Goal: Task Accomplishment & Management: Complete application form

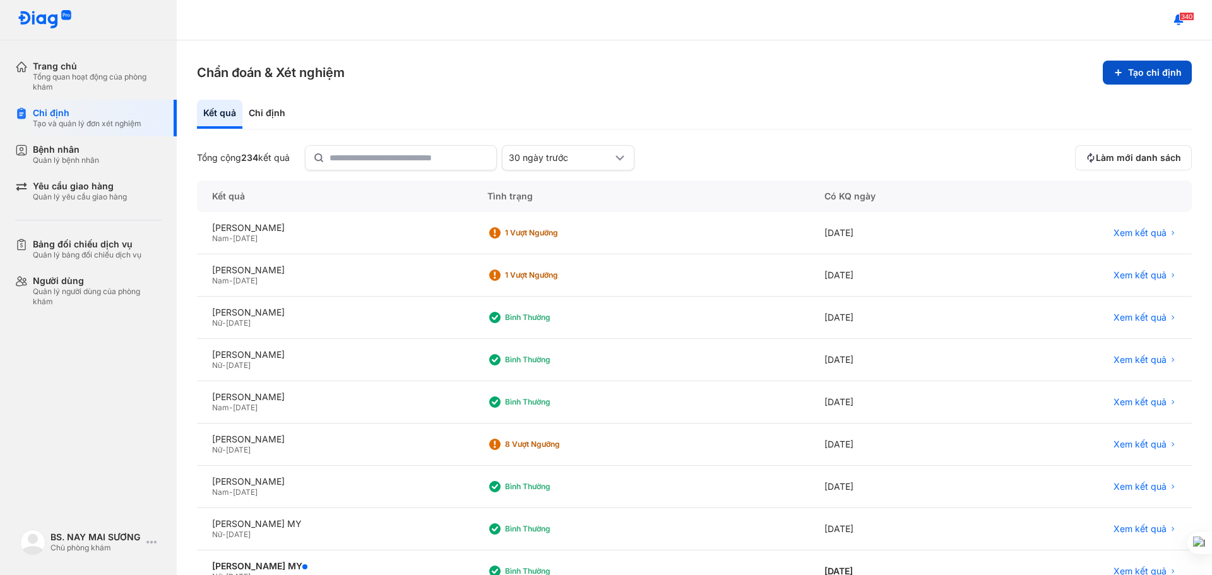
click at [1141, 79] on button "Tạo chỉ định" at bounding box center [1147, 73] width 89 height 24
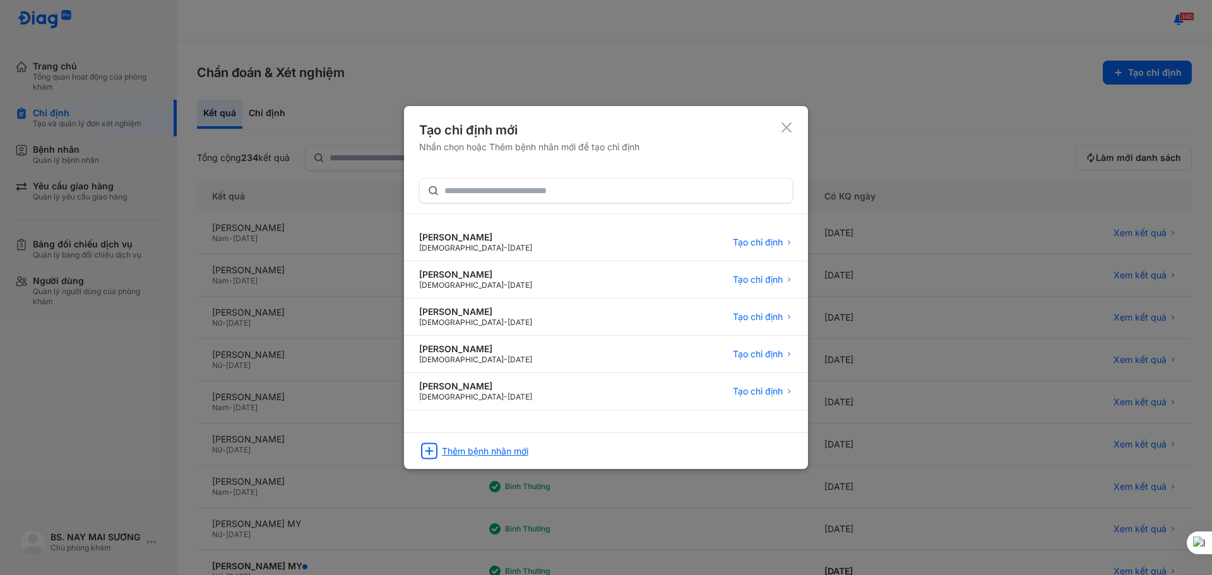
click at [476, 451] on div "Thêm bệnh nhân mới" at bounding box center [485, 451] width 86 height 11
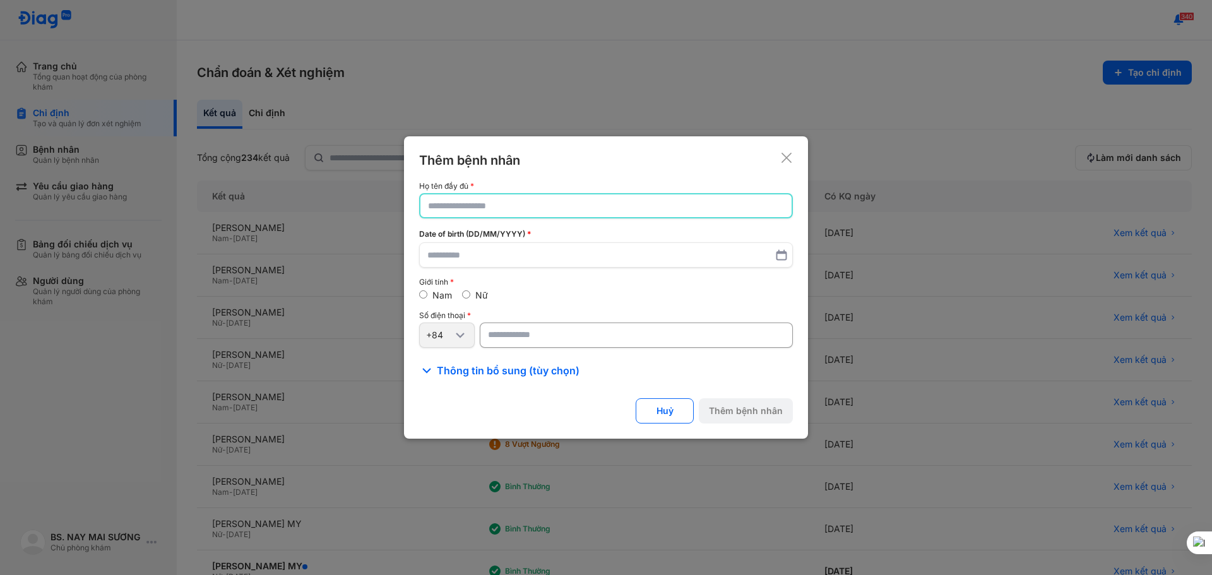
drag, startPoint x: 499, startPoint y: 215, endPoint x: 544, endPoint y: 202, distance: 47.2
click at [513, 212] on input "text" at bounding box center [606, 205] width 356 height 23
type input "*"
type input "**********"
click at [486, 249] on input "text" at bounding box center [605, 255] width 357 height 23
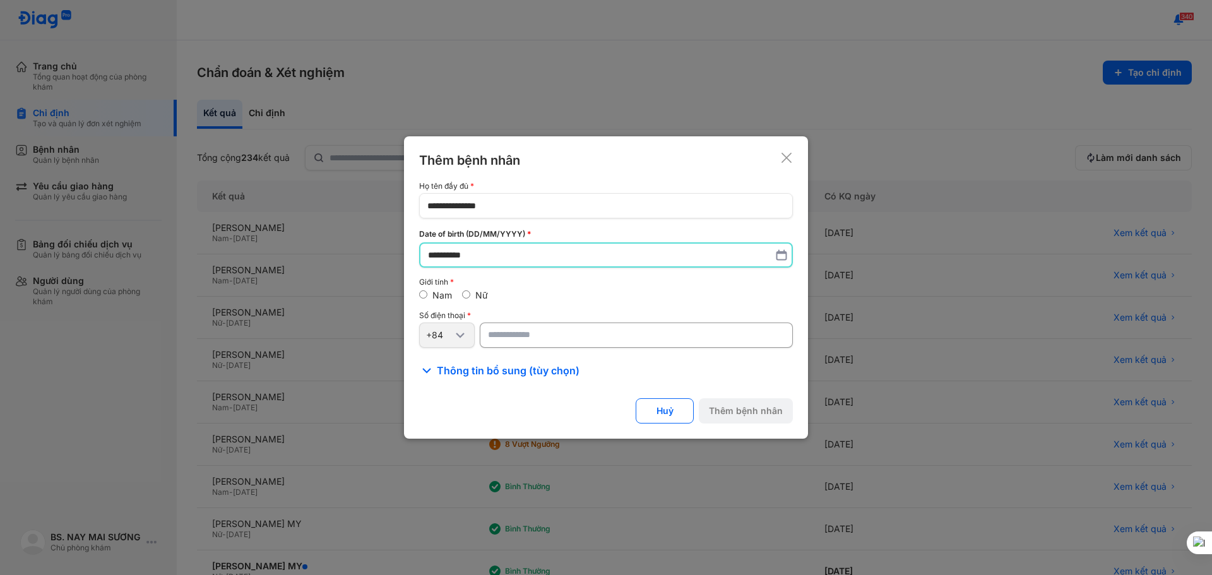
type input "**********"
click at [511, 350] on div "**********" at bounding box center [606, 280] width 374 height 196
click at [516, 337] on input "number" at bounding box center [636, 335] width 313 height 25
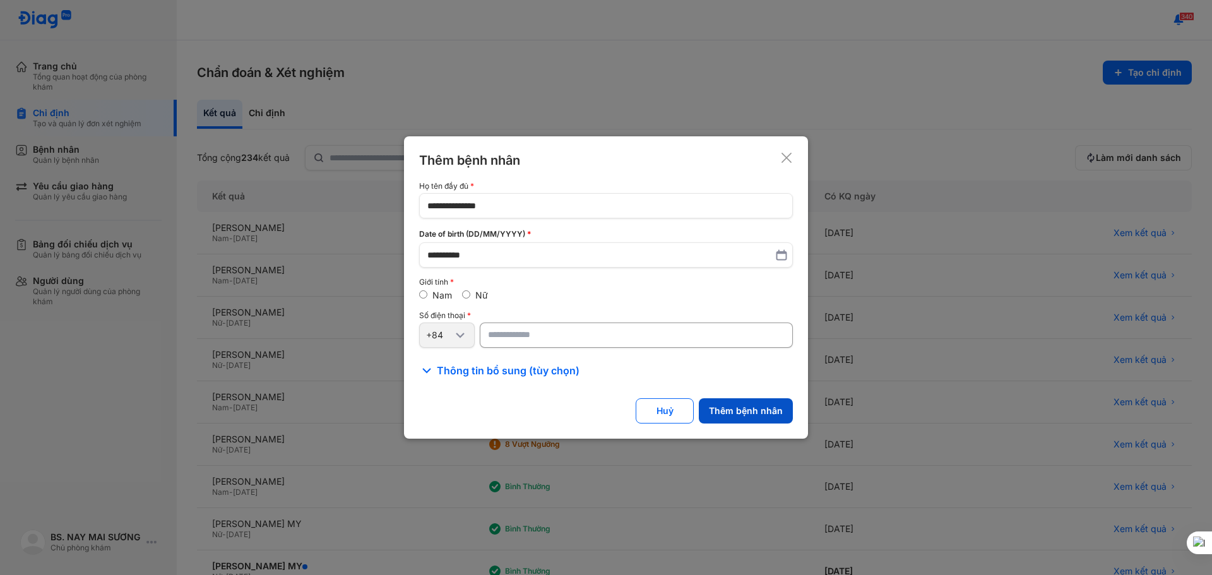
type input "**********"
click at [748, 405] on button "Thêm bệnh nhân" at bounding box center [746, 410] width 94 height 25
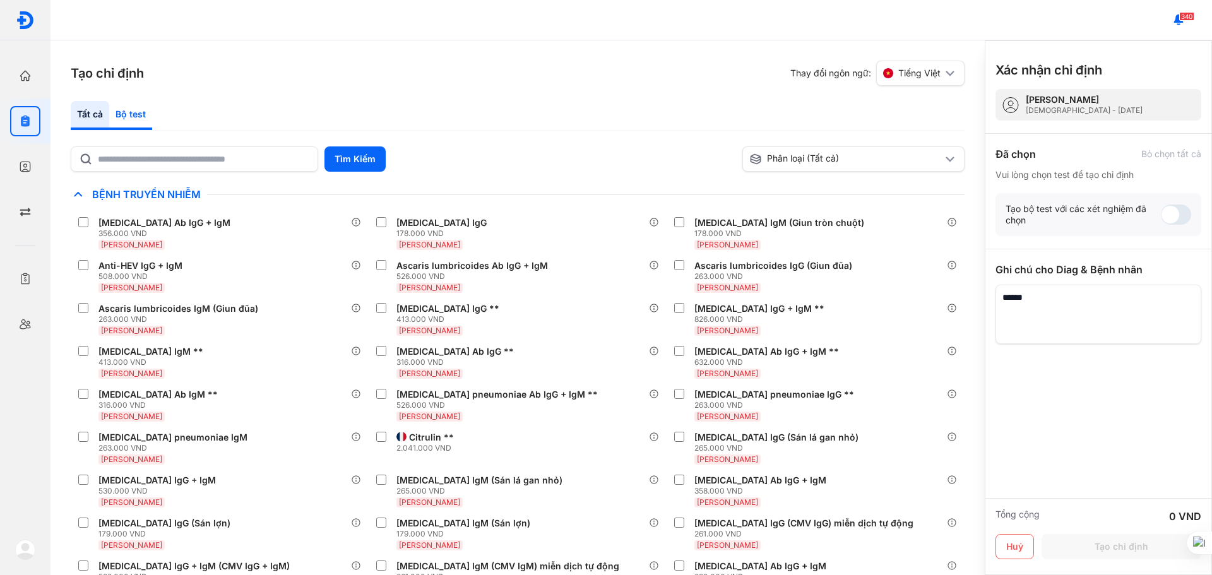
click at [124, 124] on div "Bộ test" at bounding box center [130, 115] width 43 height 29
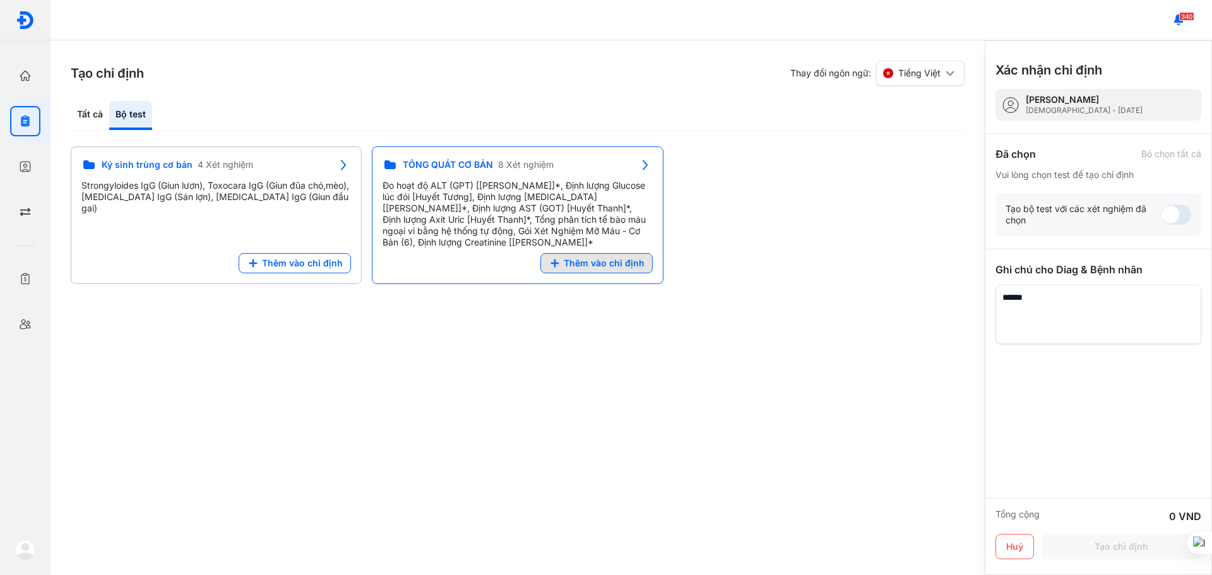
click at [617, 260] on span "Thêm vào chỉ định" at bounding box center [604, 263] width 81 height 11
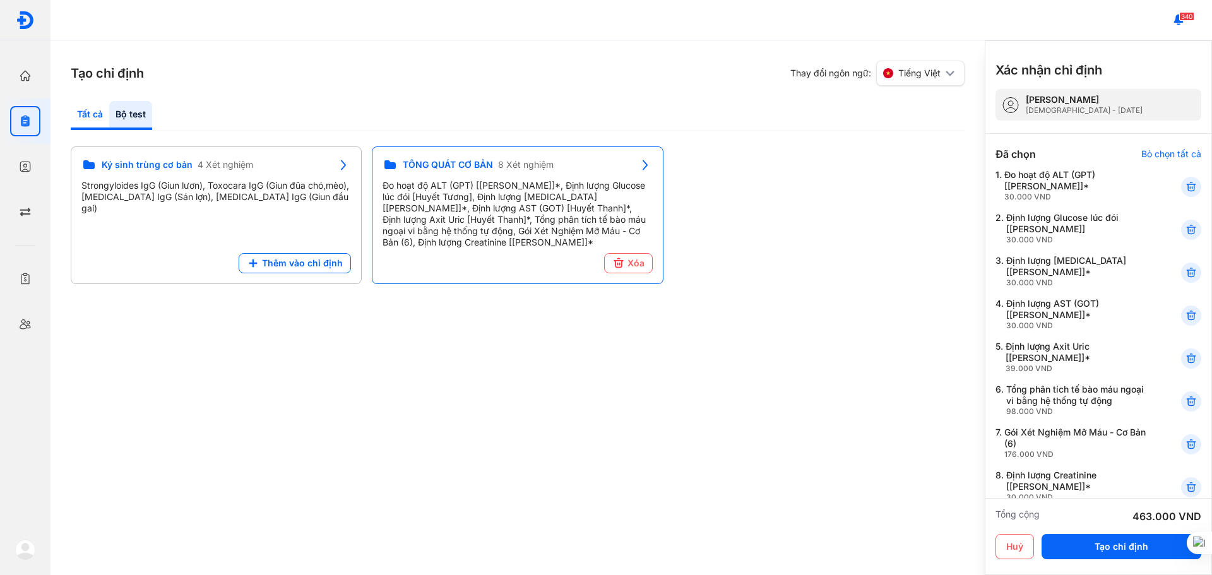
click at [109, 112] on div "Tất cả" at bounding box center [130, 115] width 43 height 29
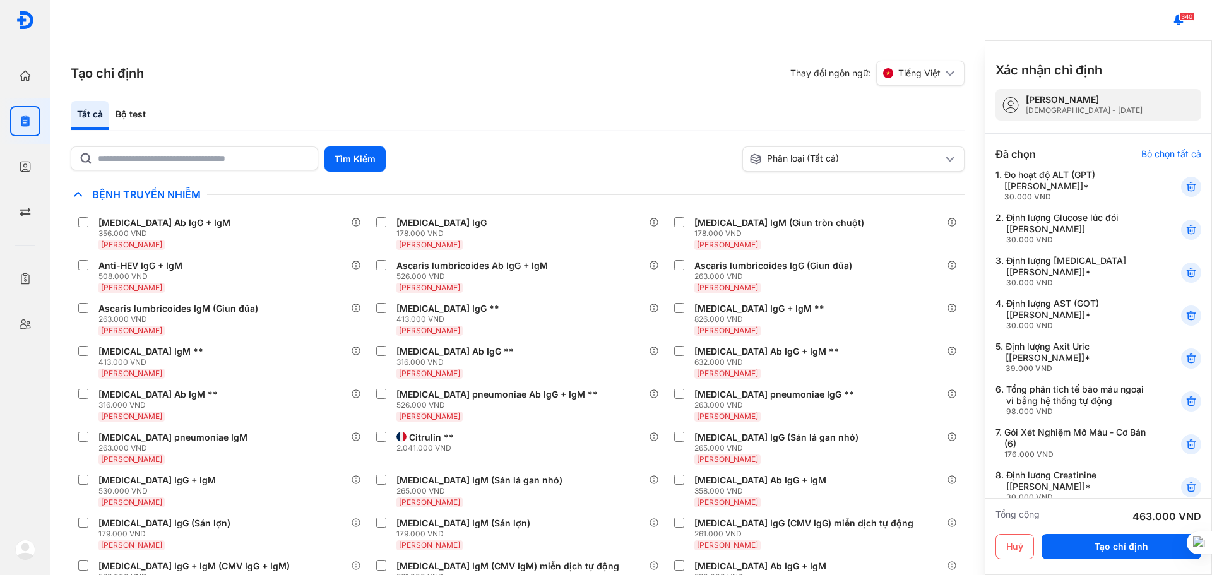
drag, startPoint x: 146, startPoint y: 159, endPoint x: 138, endPoint y: 141, distance: 19.8
click at [146, 159] on input "text" at bounding box center [204, 158] width 212 height 23
type input "***"
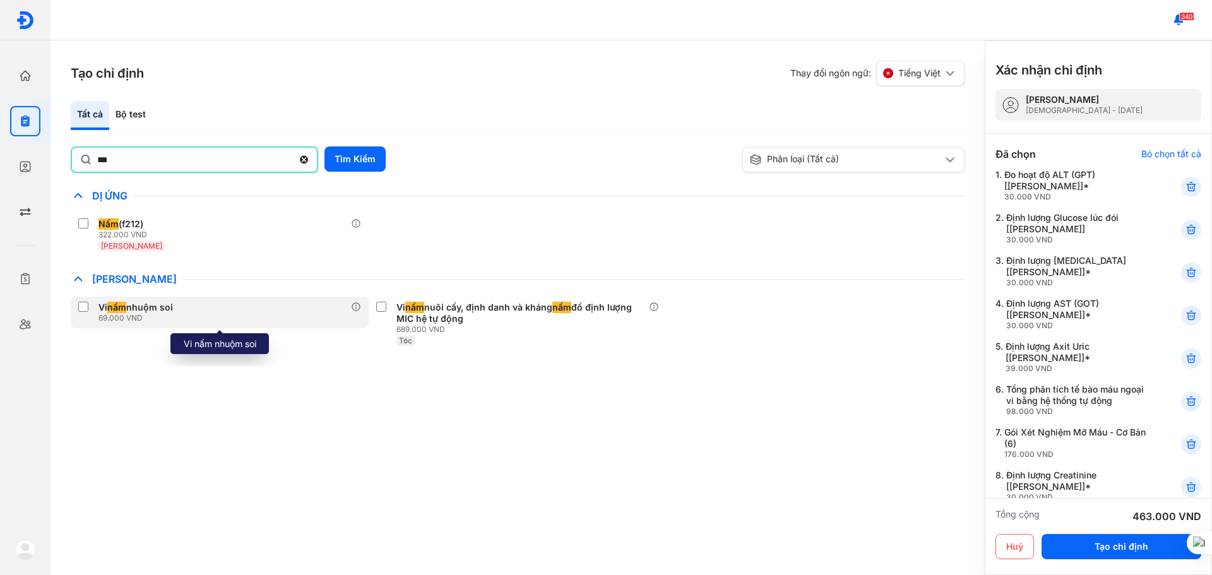
click at [100, 302] on div "Vi nấm nhuộm soi" at bounding box center [135, 307] width 75 height 11
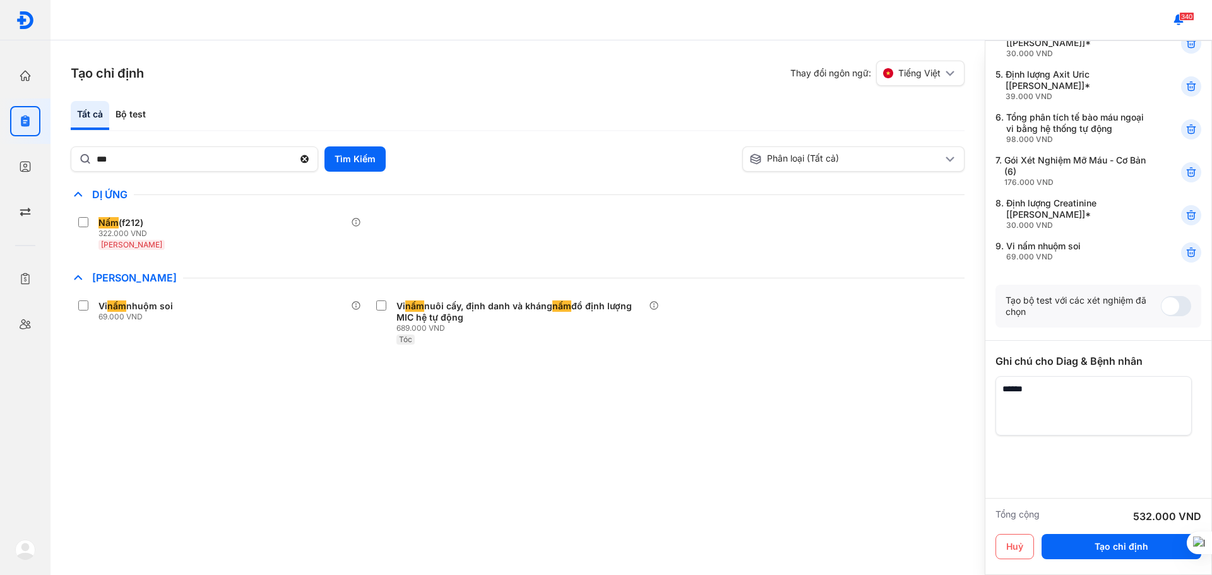
scroll to position [273, 0]
click at [1030, 376] on textarea at bounding box center [1094, 404] width 196 height 59
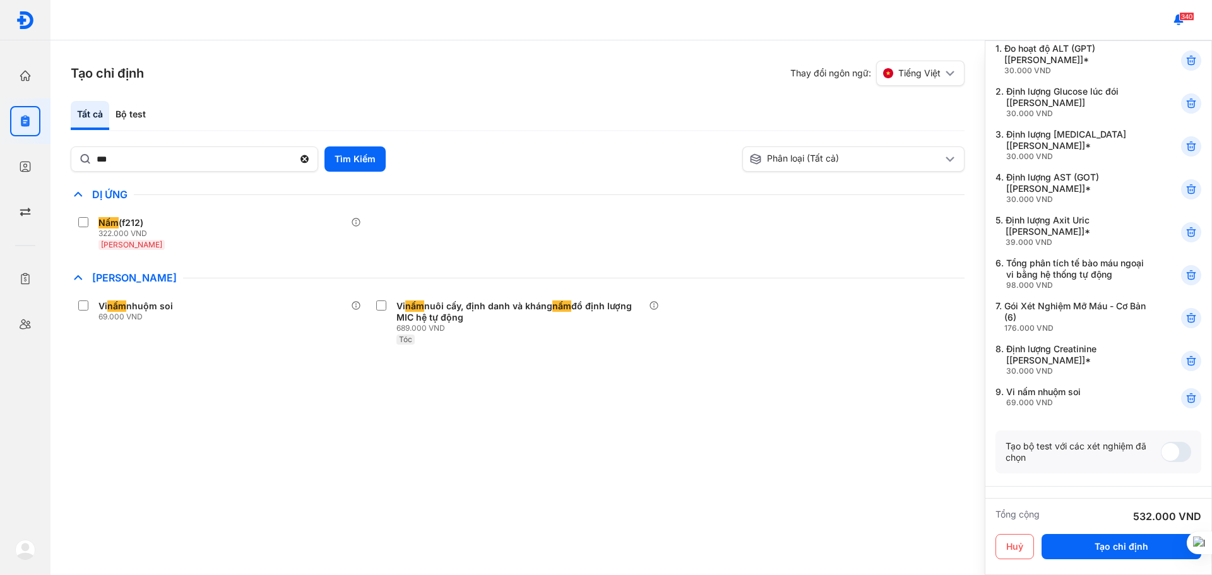
scroll to position [0, 0]
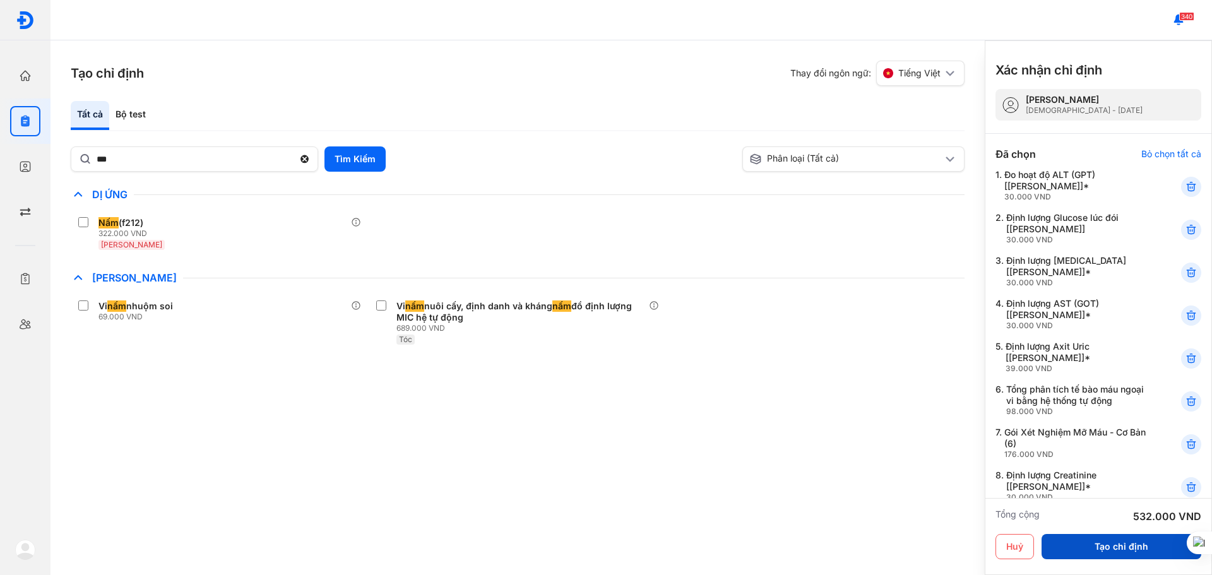
type textarea "**********"
click at [1094, 549] on button "Tạo chỉ định" at bounding box center [1122, 546] width 160 height 25
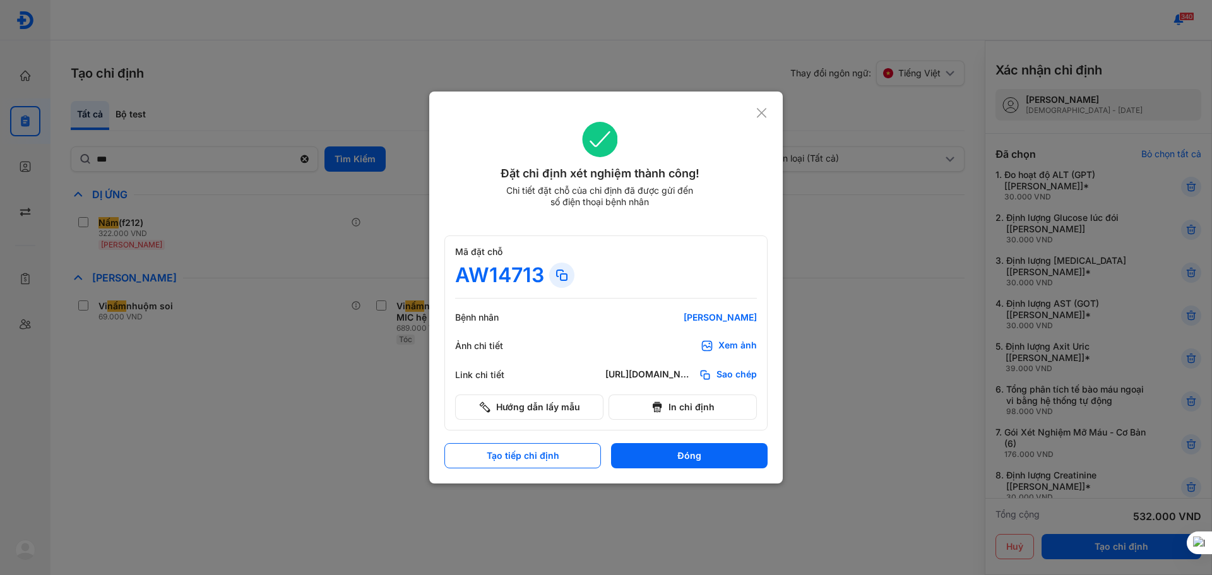
click at [709, 375] on icon at bounding box center [705, 375] width 13 height 13
click at [770, 116] on div "Đặt chỉ định xét nghiệm thành công! Chi tiết đặt chỗ của chỉ định đã được gửi đ…" at bounding box center [606, 288] width 354 height 392
click at [852, 575] on html "Trang chủ Tổng quan hoạt động của phòng khám Chỉ định Tạo và quản lý đơn xét ng…" at bounding box center [606, 287] width 1212 height 575
drag, startPoint x: 32, startPoint y: 362, endPoint x: 0, endPoint y: 419, distance: 65.0
click at [762, 114] on use at bounding box center [761, 112] width 9 height 9
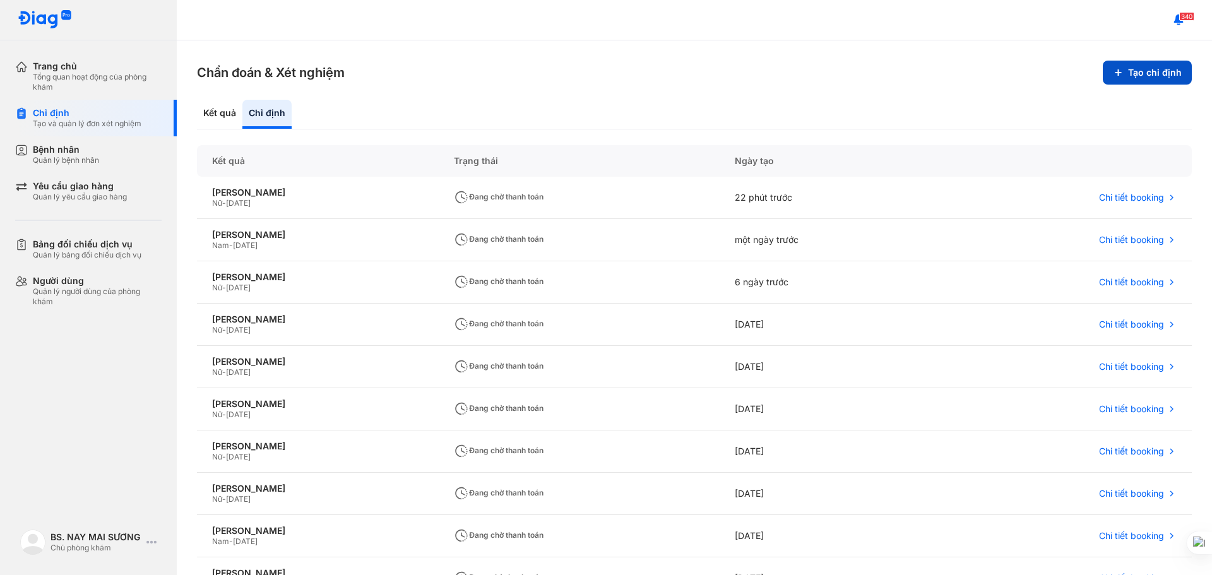
click at [1118, 76] on button "Tạo chỉ định" at bounding box center [1147, 73] width 89 height 24
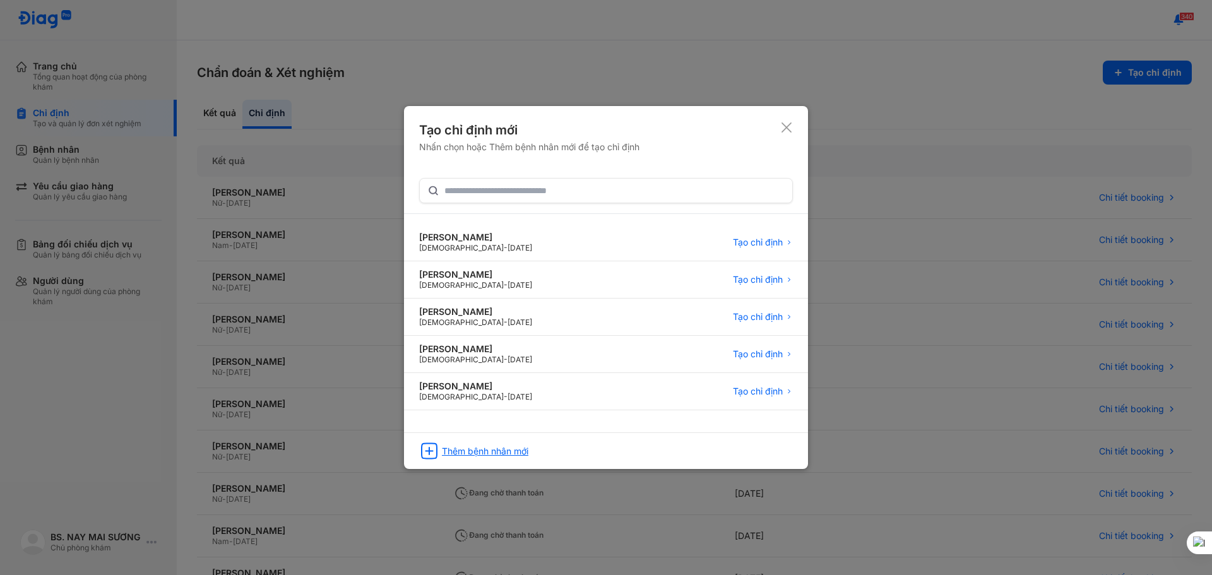
click at [494, 453] on div "Thêm bệnh nhân mới" at bounding box center [485, 451] width 86 height 11
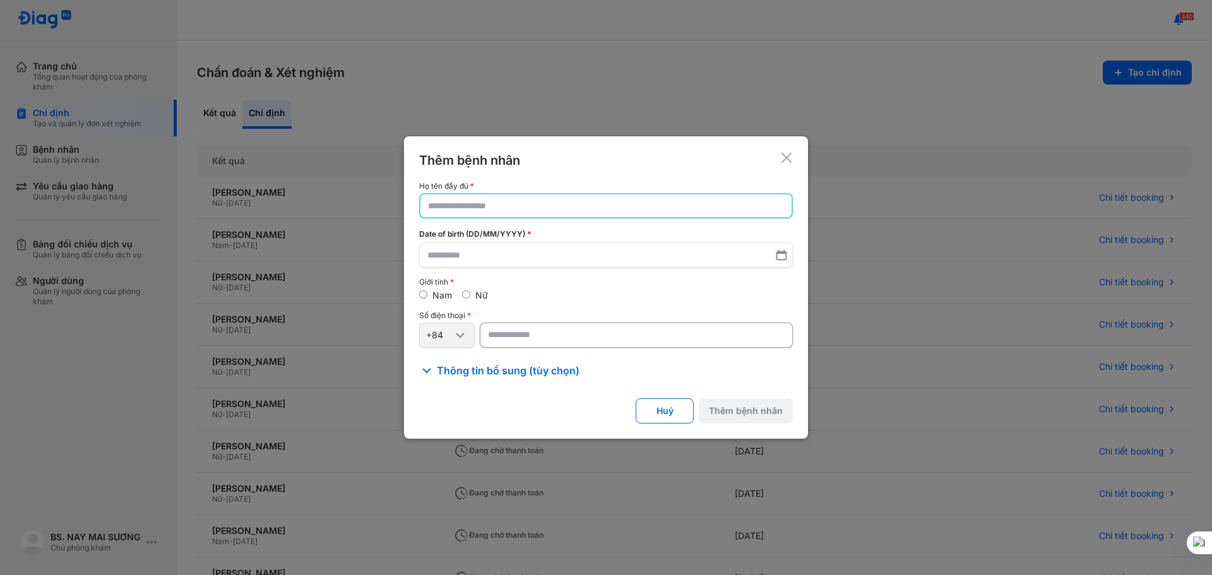
click at [477, 206] on input "text" at bounding box center [606, 205] width 356 height 23
type input "*"
type input "**********"
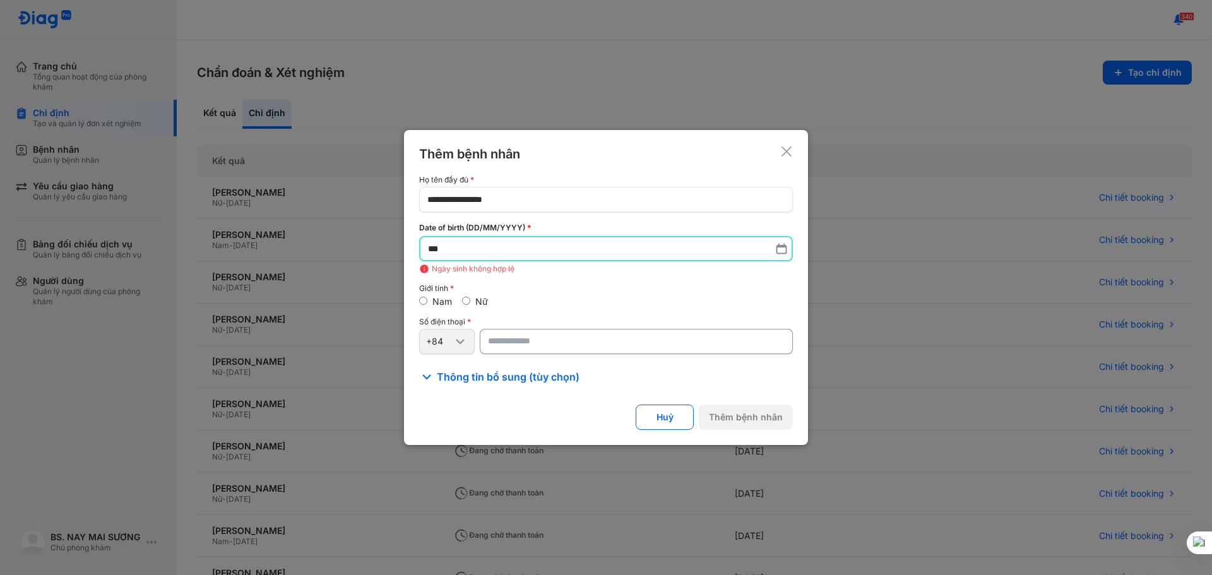
type input "*"
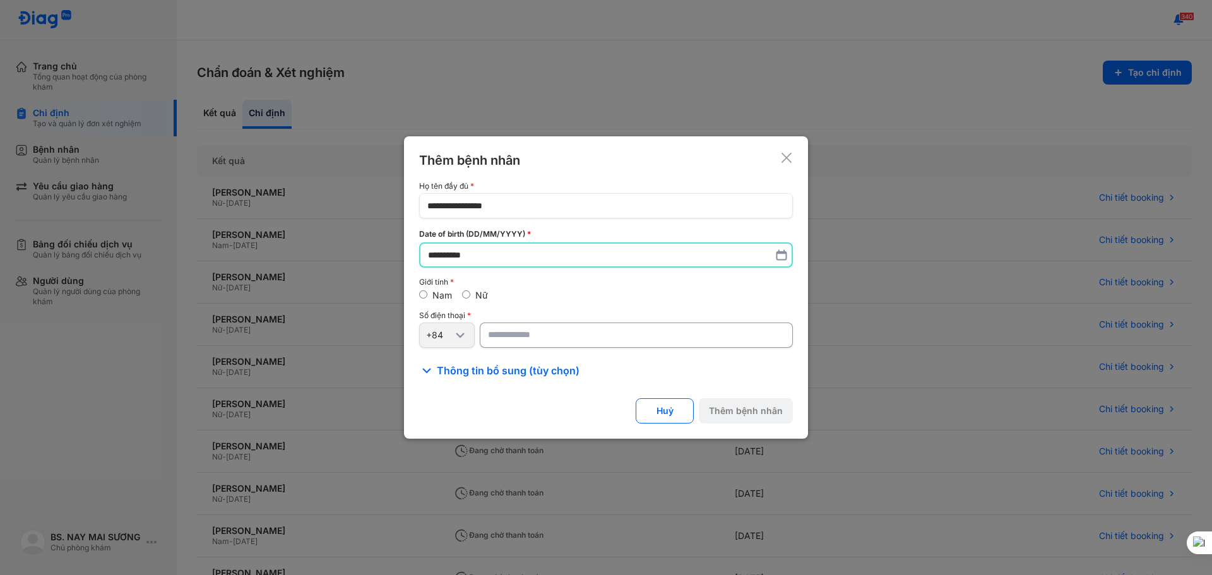
type input "**********"
click at [515, 332] on input "number" at bounding box center [636, 335] width 313 height 25
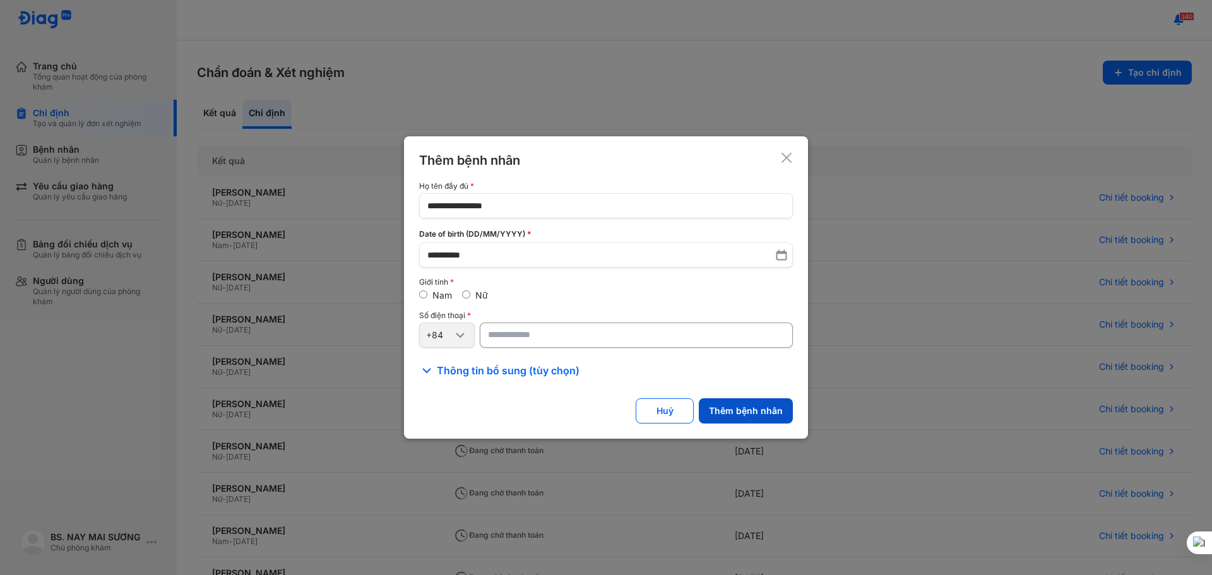
type input "**********"
click at [742, 407] on button "Thêm bệnh nhân" at bounding box center [746, 410] width 94 height 25
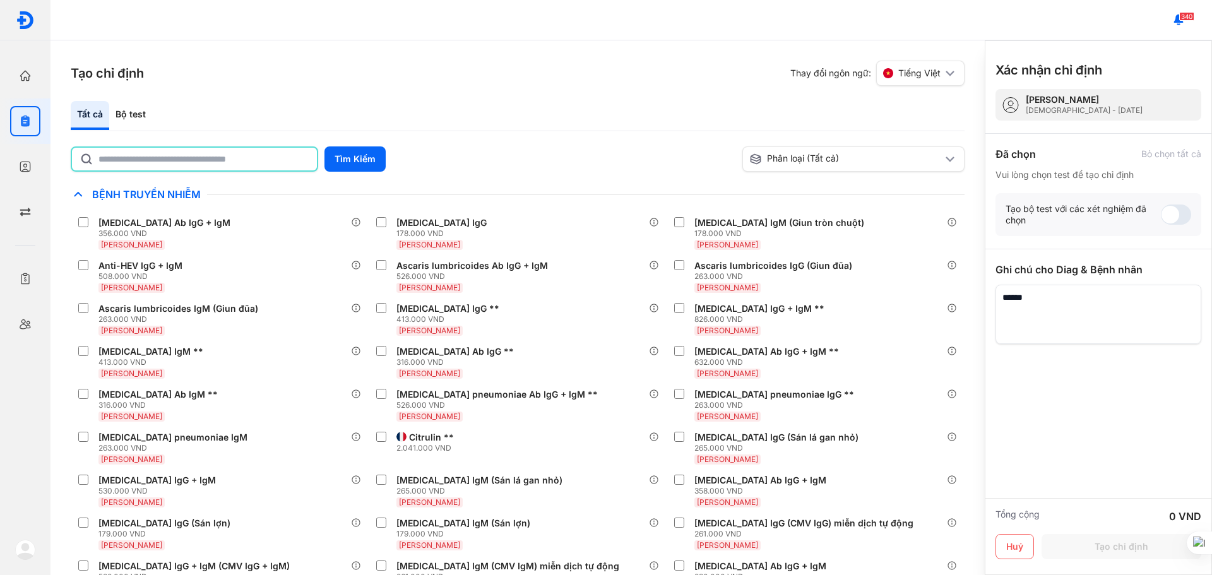
click at [165, 165] on input "text" at bounding box center [203, 159] width 211 height 23
click at [1042, 104] on div "[PERSON_NAME]" at bounding box center [1084, 99] width 117 height 11
click at [1016, 99] on icon at bounding box center [1011, 105] width 20 height 20
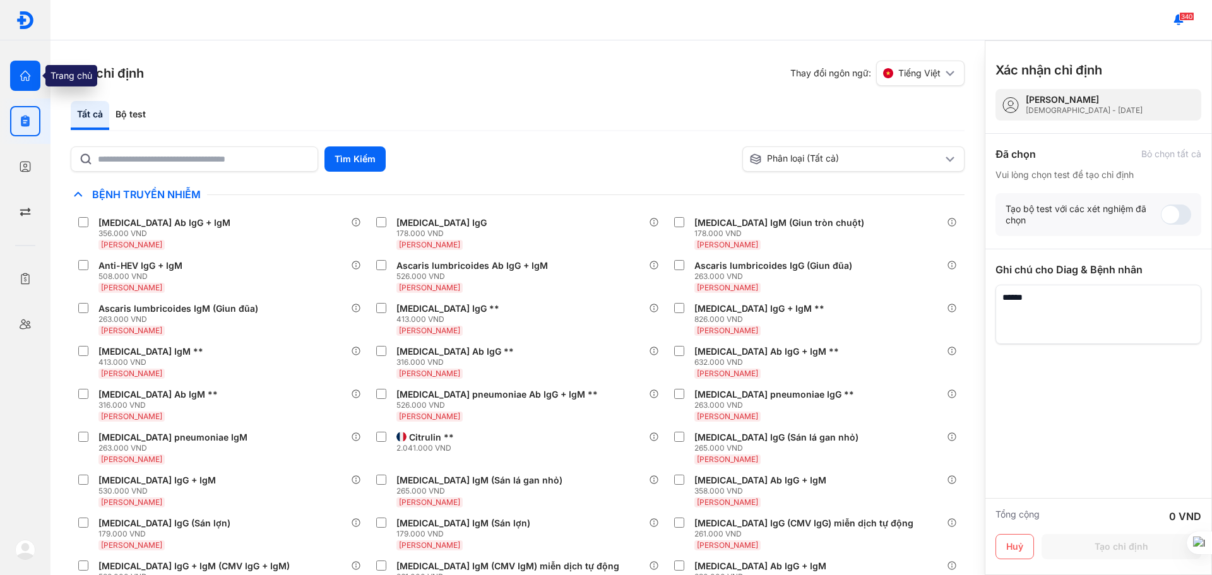
click at [25, 78] on use "button" at bounding box center [25, 76] width 11 height 11
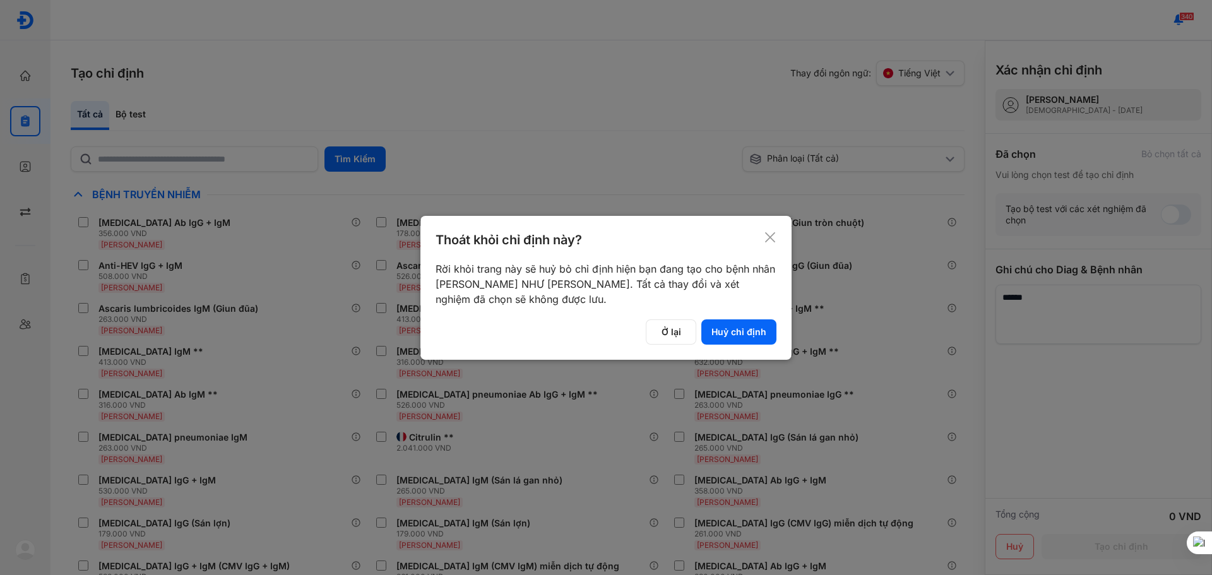
click at [771, 237] on use at bounding box center [770, 237] width 10 height 10
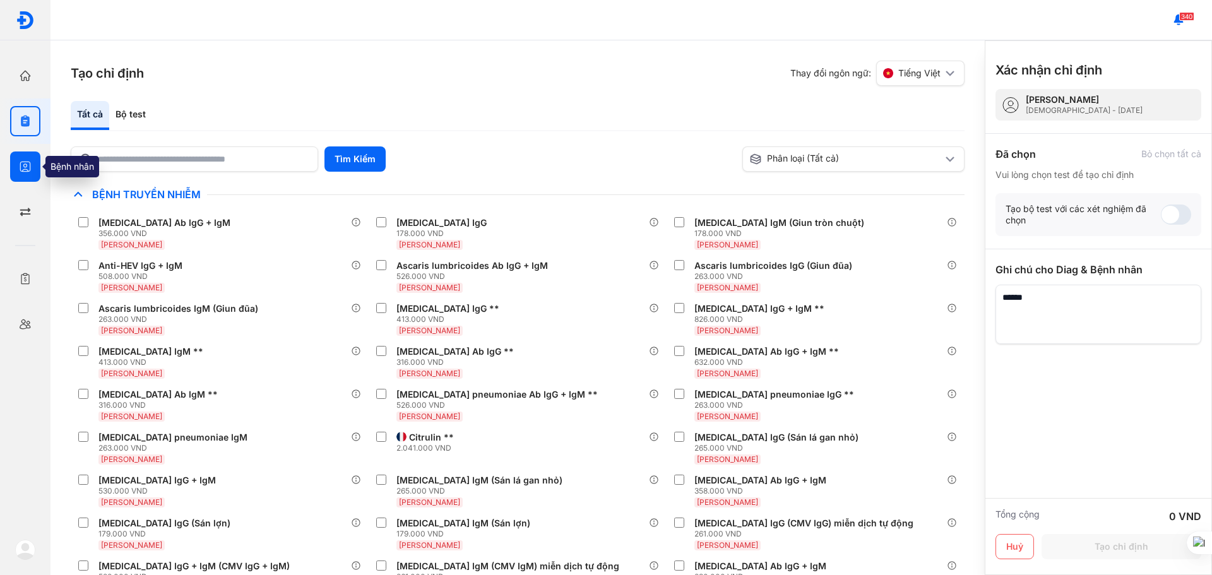
click at [20, 170] on use "button" at bounding box center [25, 167] width 11 height 11
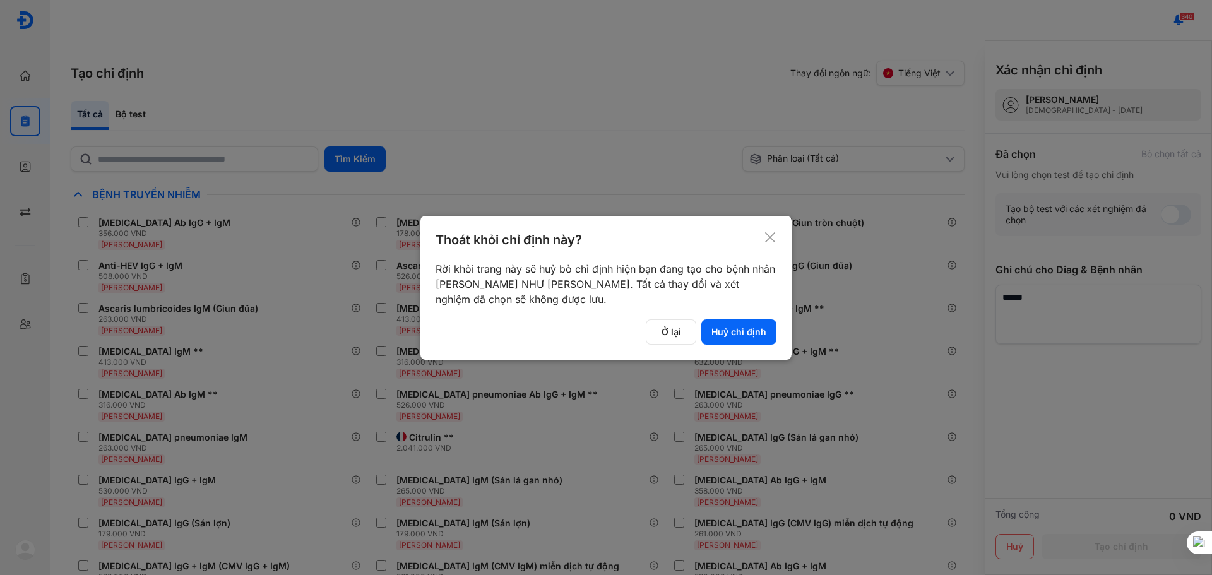
click at [718, 335] on button "Huỷ chỉ định" at bounding box center [738, 331] width 75 height 25
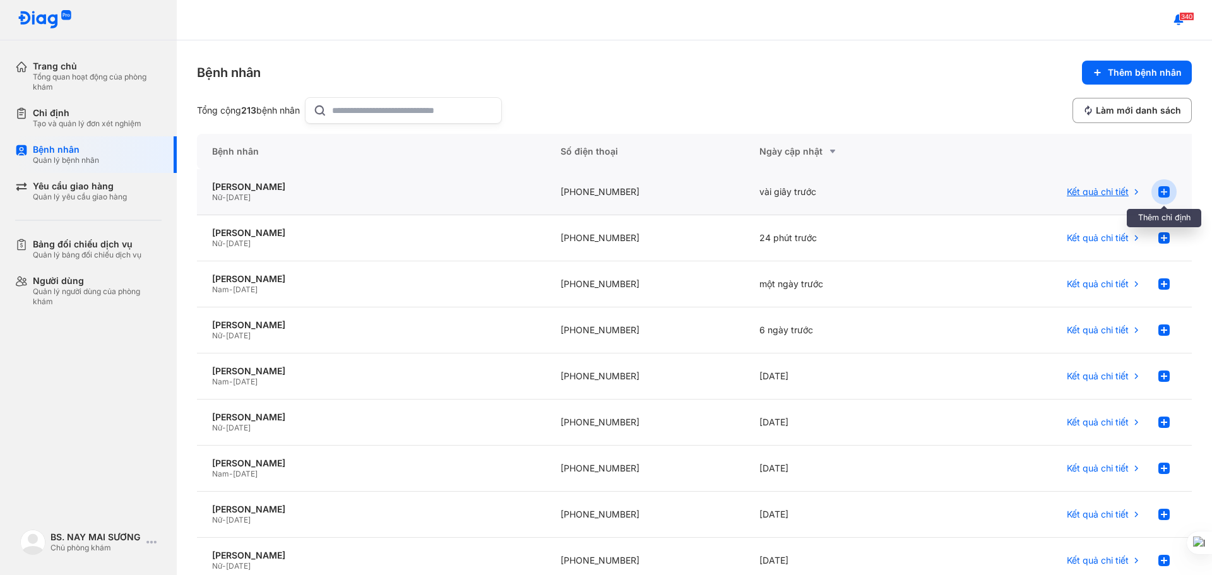
click at [1159, 192] on use at bounding box center [1164, 191] width 11 height 11
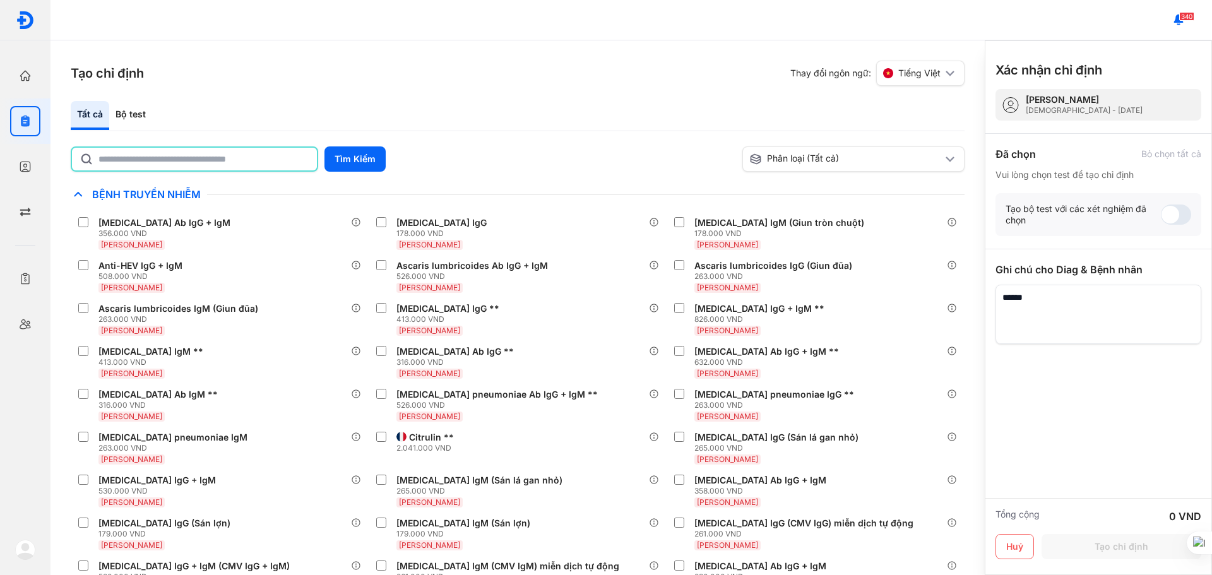
click at [243, 161] on input "text" at bounding box center [203, 159] width 211 height 23
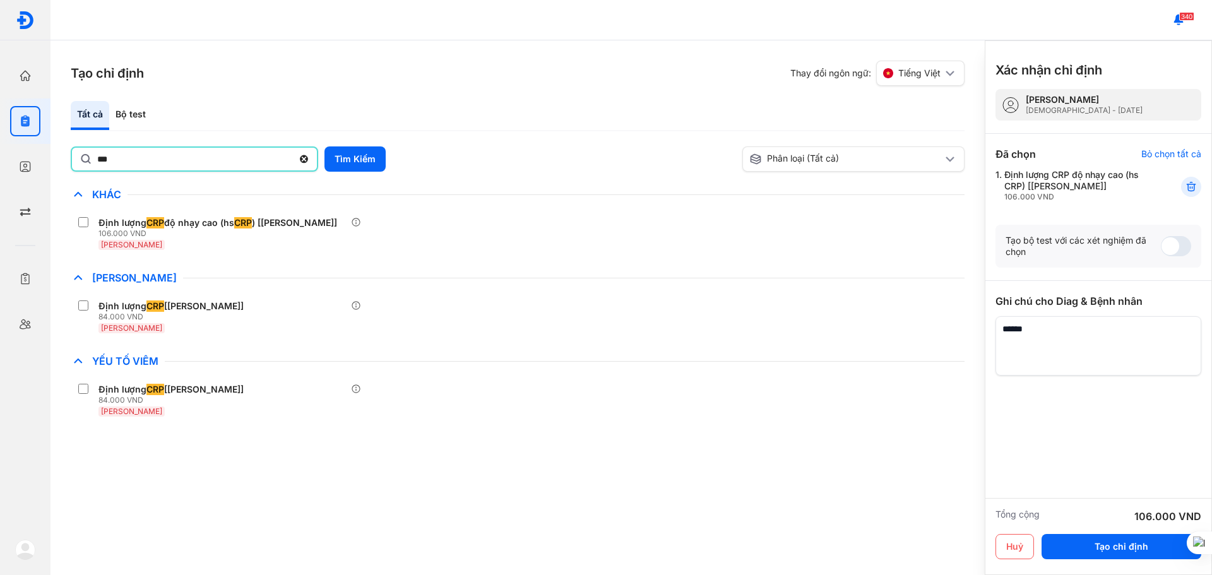
click at [224, 157] on input "***" at bounding box center [195, 159] width 196 height 23
type input "*"
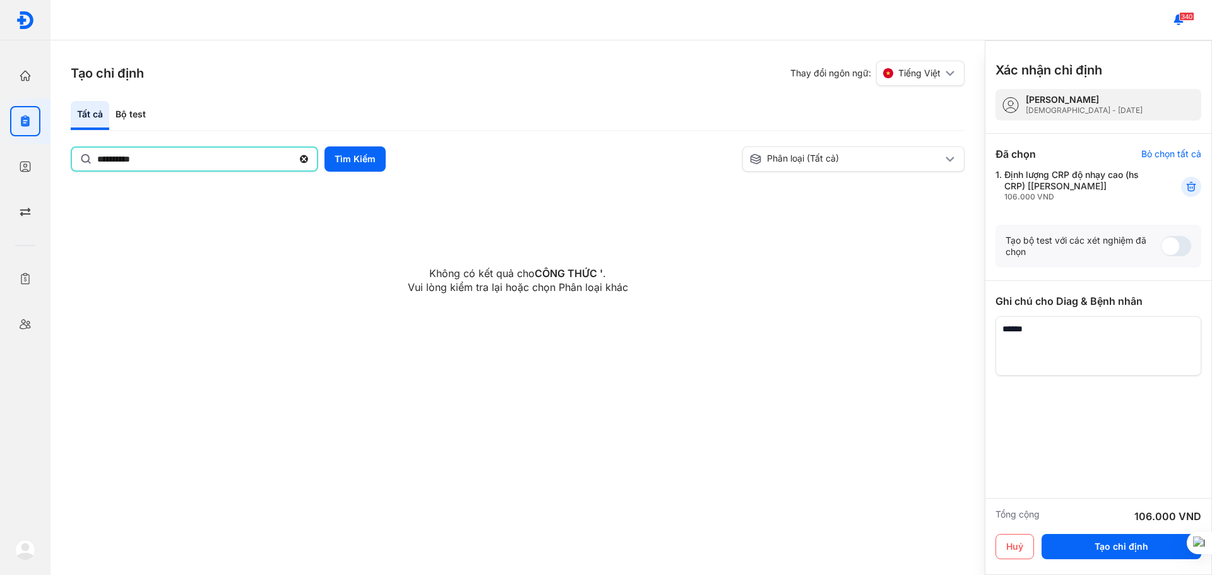
type input "*********"
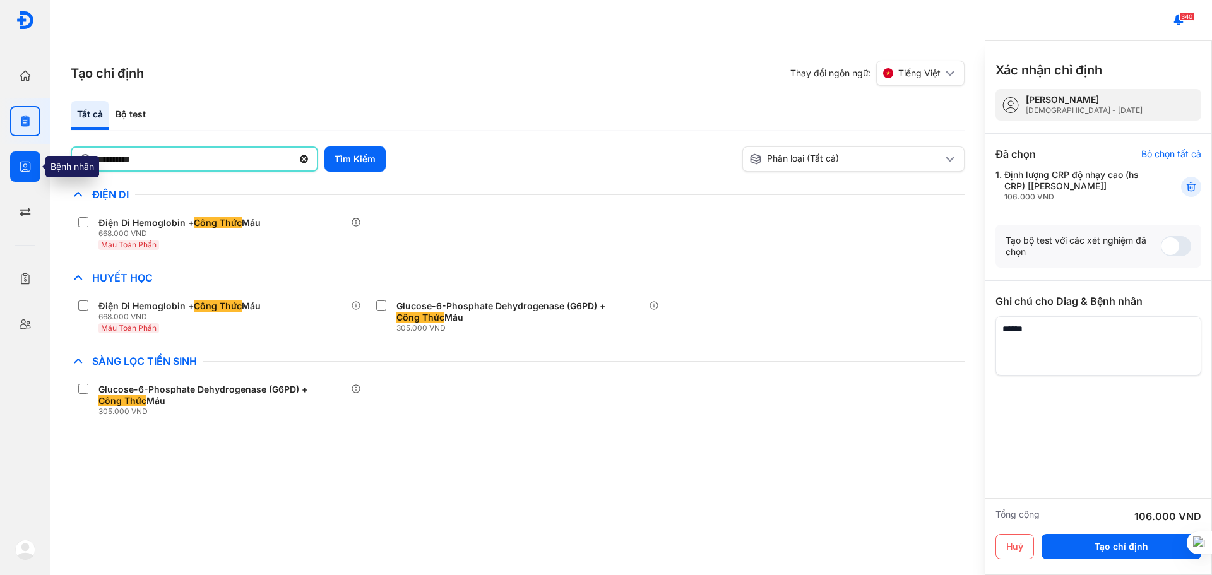
drag, startPoint x: 185, startPoint y: 158, endPoint x: 10, endPoint y: 164, distance: 175.0
click at [10, 164] on div "Trang chủ Tổng quan hoạt động của phòng khám Chỉ định Tạo và quản lý đơn xét ng…" at bounding box center [606, 287] width 1212 height 575
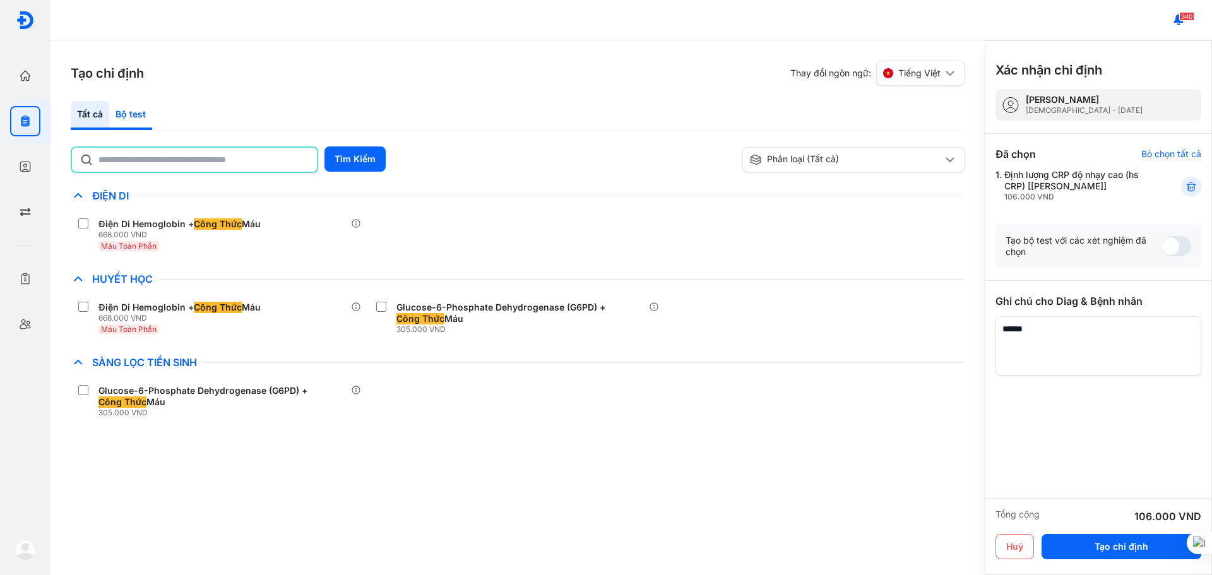
click at [128, 111] on div "Bộ test" at bounding box center [130, 115] width 43 height 29
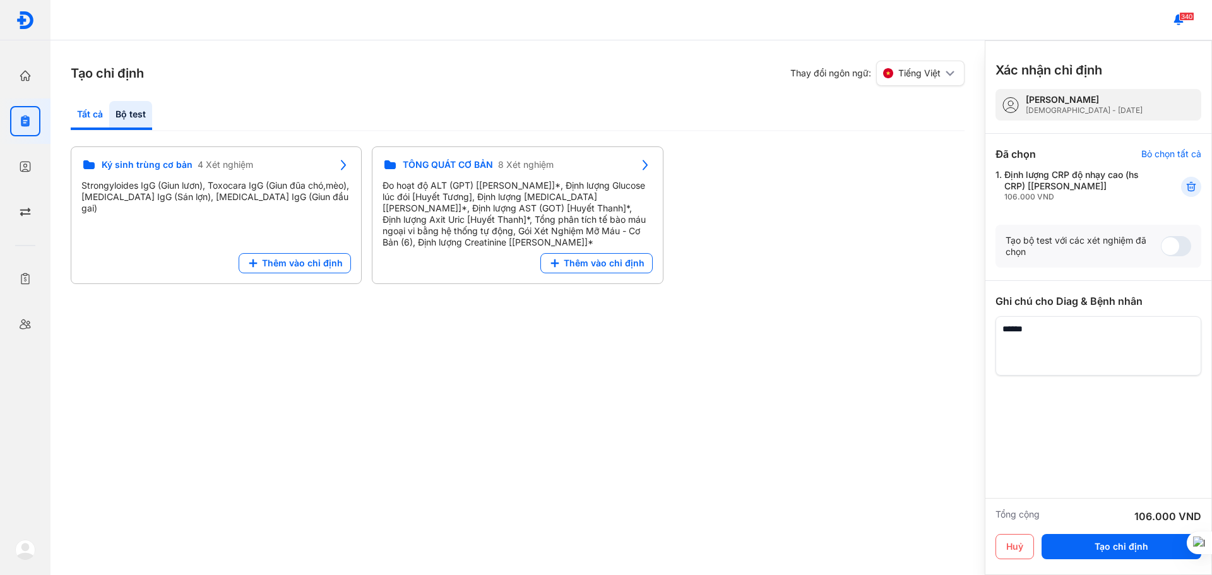
click at [109, 118] on div "Tất cả" at bounding box center [130, 115] width 43 height 29
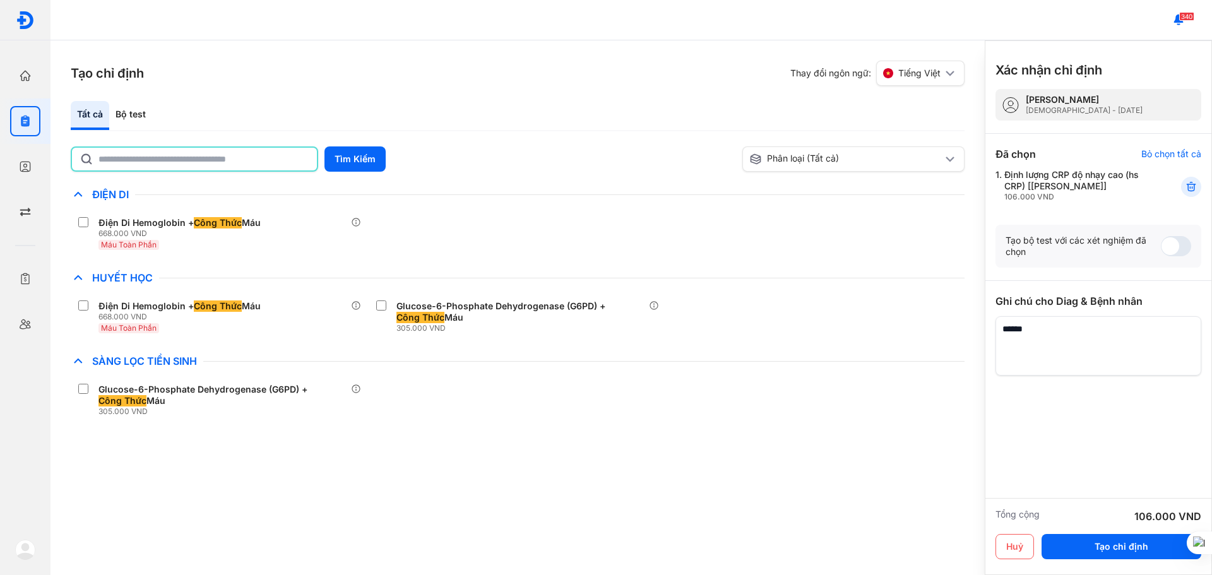
click at [129, 162] on input "text" at bounding box center [203, 159] width 211 height 23
type input "**********"
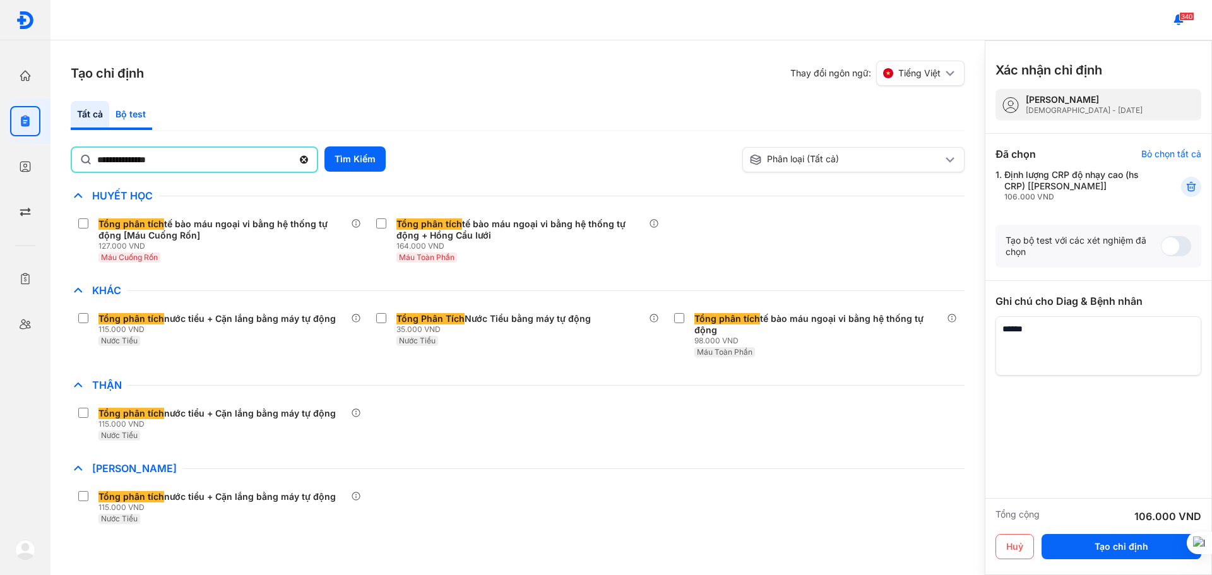
click at [122, 114] on div "Bộ test" at bounding box center [130, 115] width 43 height 29
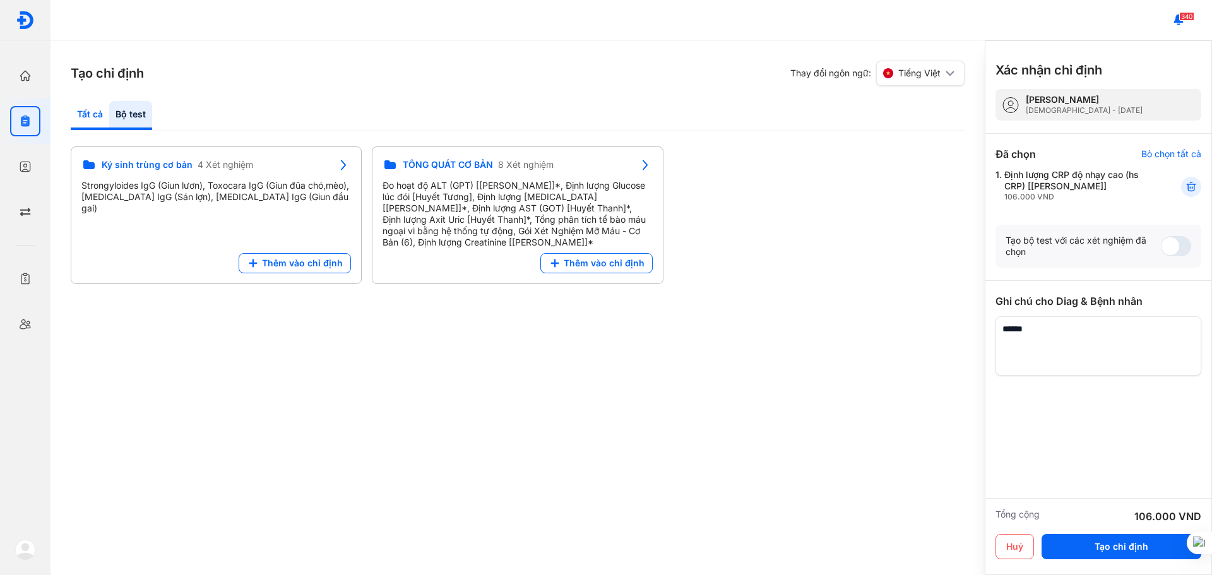
click at [109, 114] on div "Tất cả" at bounding box center [130, 115] width 43 height 29
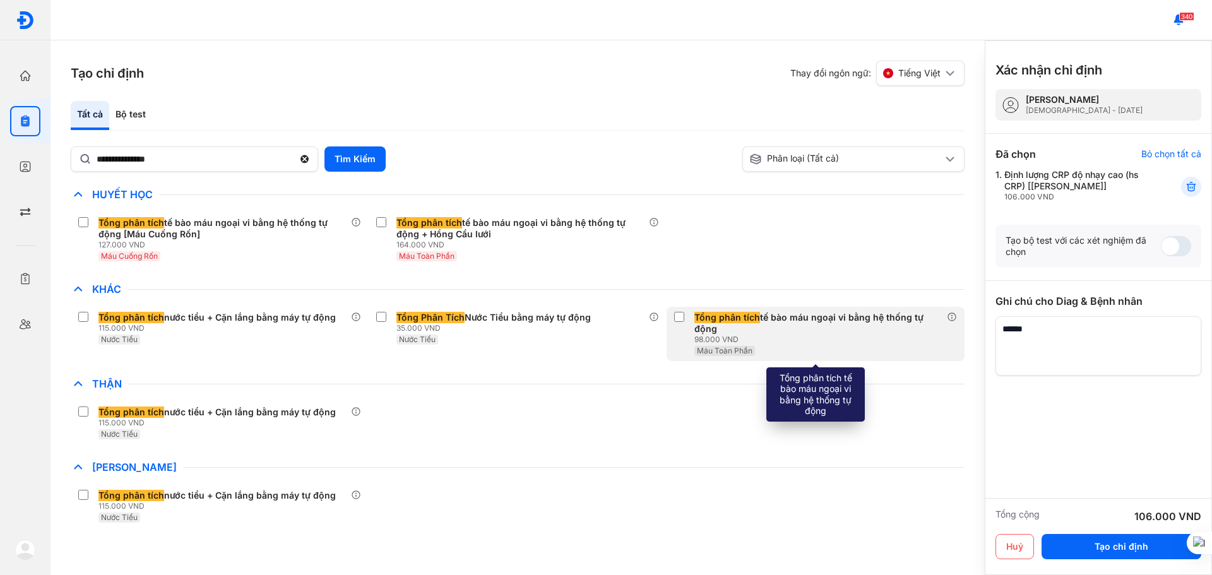
click at [689, 321] on label at bounding box center [681, 318] width 15 height 13
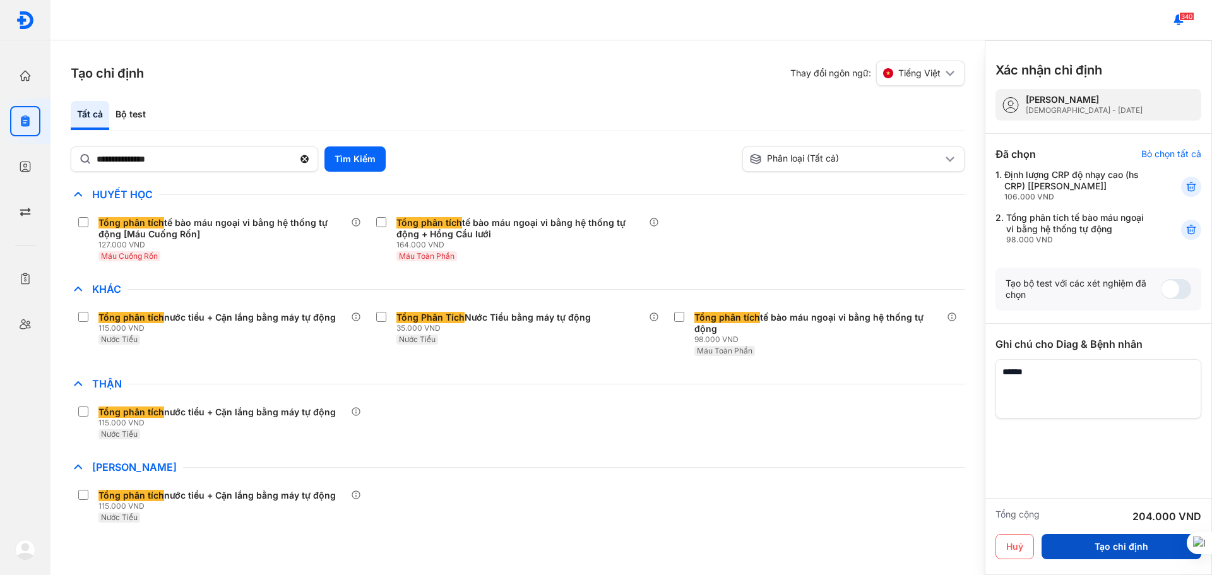
click at [1106, 547] on button "Tạo chỉ định" at bounding box center [1122, 546] width 160 height 25
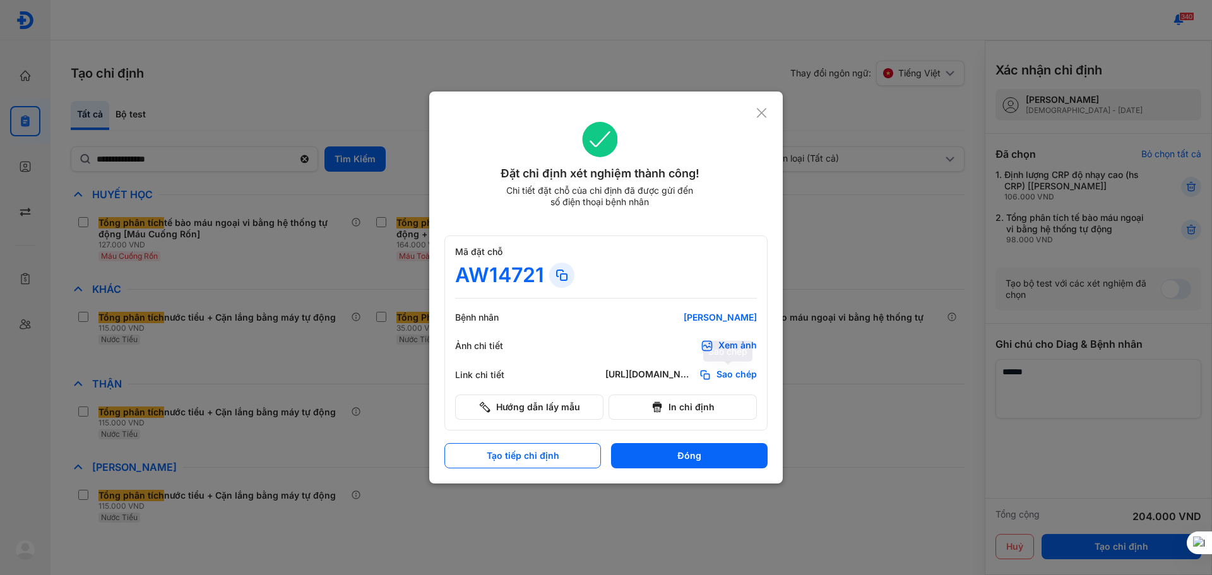
click at [709, 376] on icon at bounding box center [705, 375] width 13 height 13
click at [691, 321] on div "[PERSON_NAME]" at bounding box center [681, 317] width 152 height 11
click at [761, 114] on use at bounding box center [761, 112] width 9 height 9
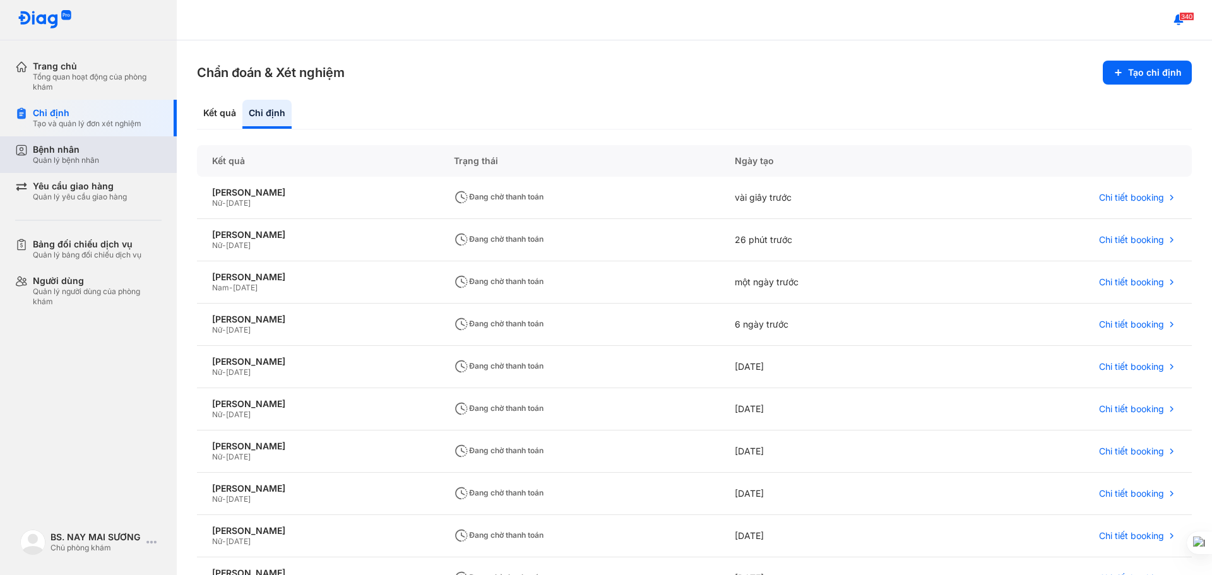
click at [47, 145] on div "Bệnh nhân" at bounding box center [66, 149] width 66 height 11
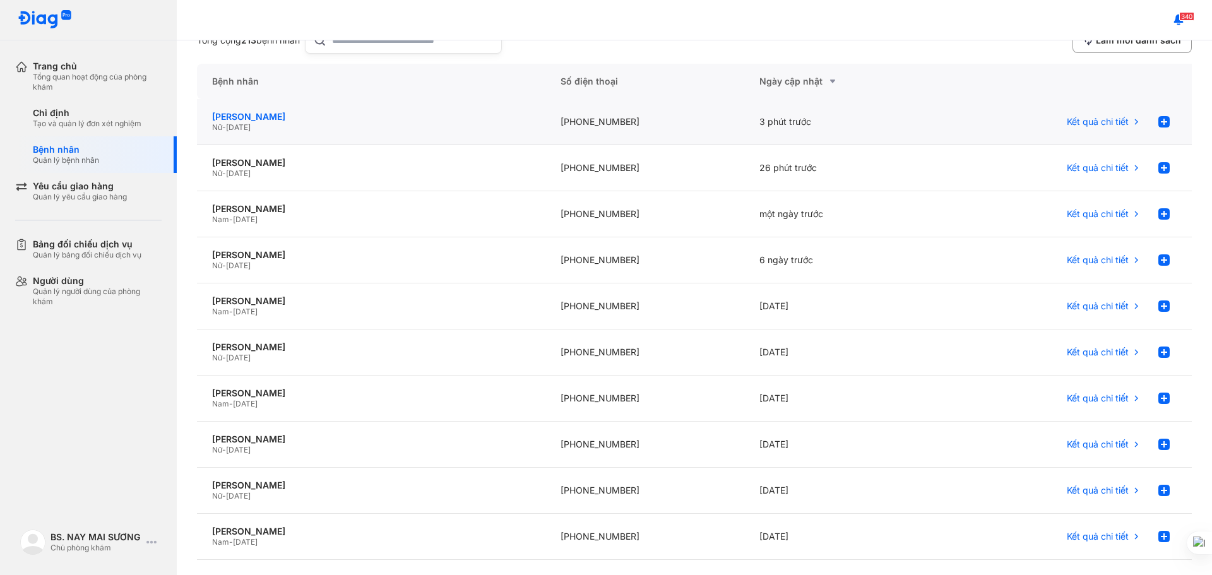
scroll to position [126, 0]
